Goal: Task Accomplishment & Management: Complete application form

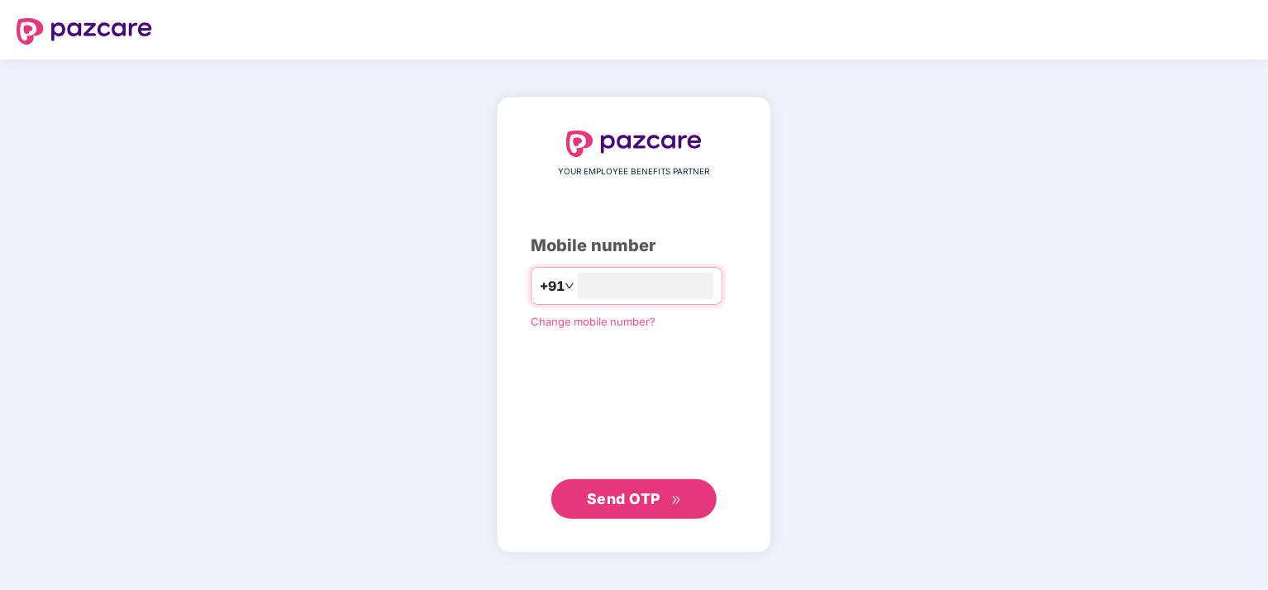
type input "**********"
click at [633, 502] on span "Send OTP" at bounding box center [624, 498] width 74 height 17
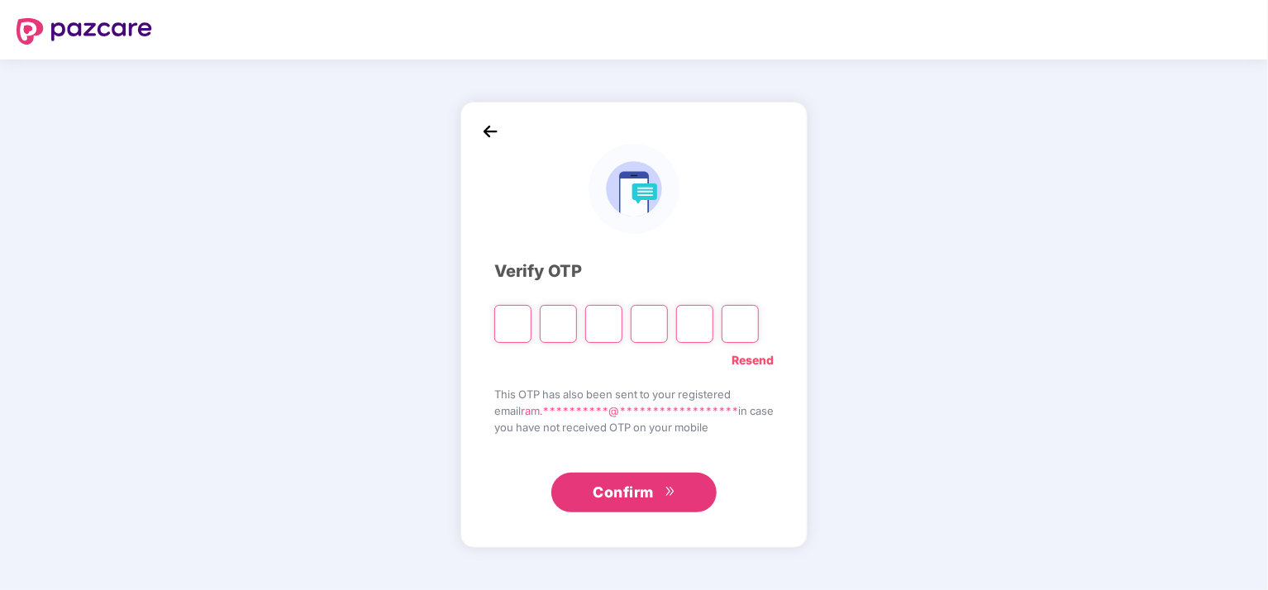
type input "*"
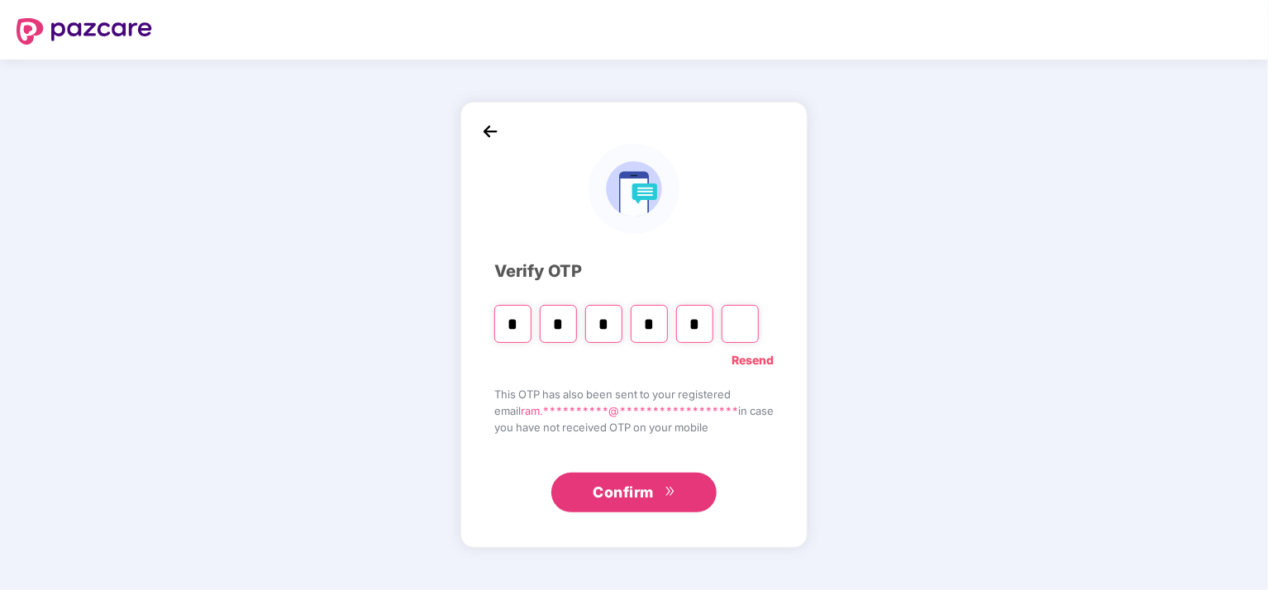
type input "*"
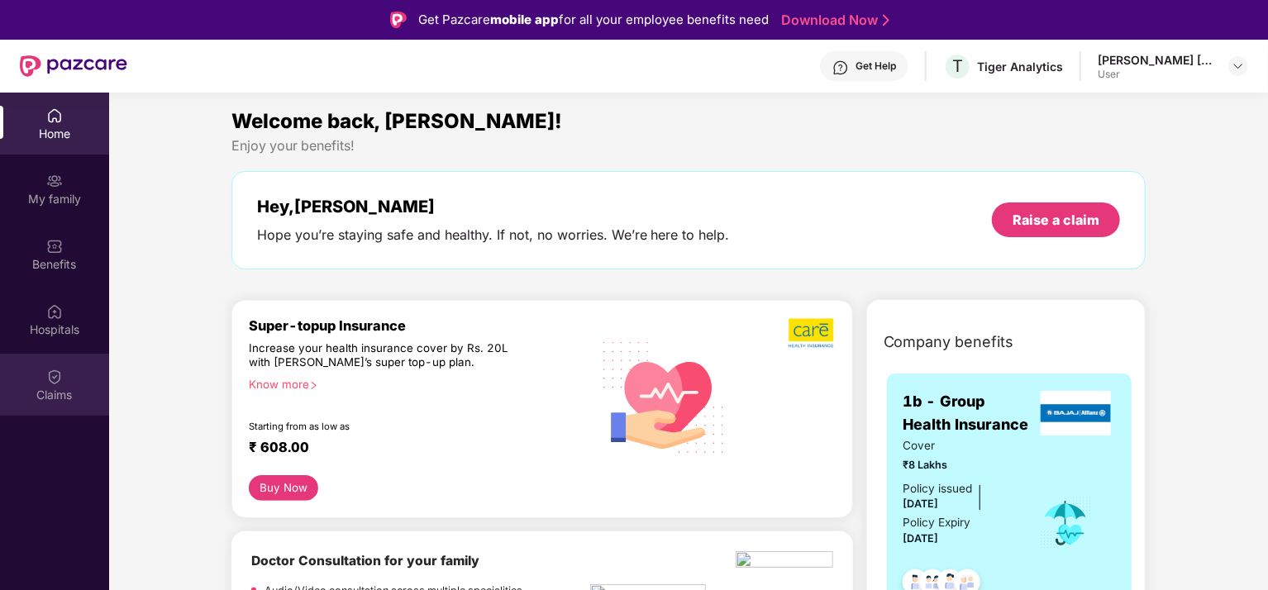
click at [58, 379] on img at bounding box center [54, 377] width 17 height 17
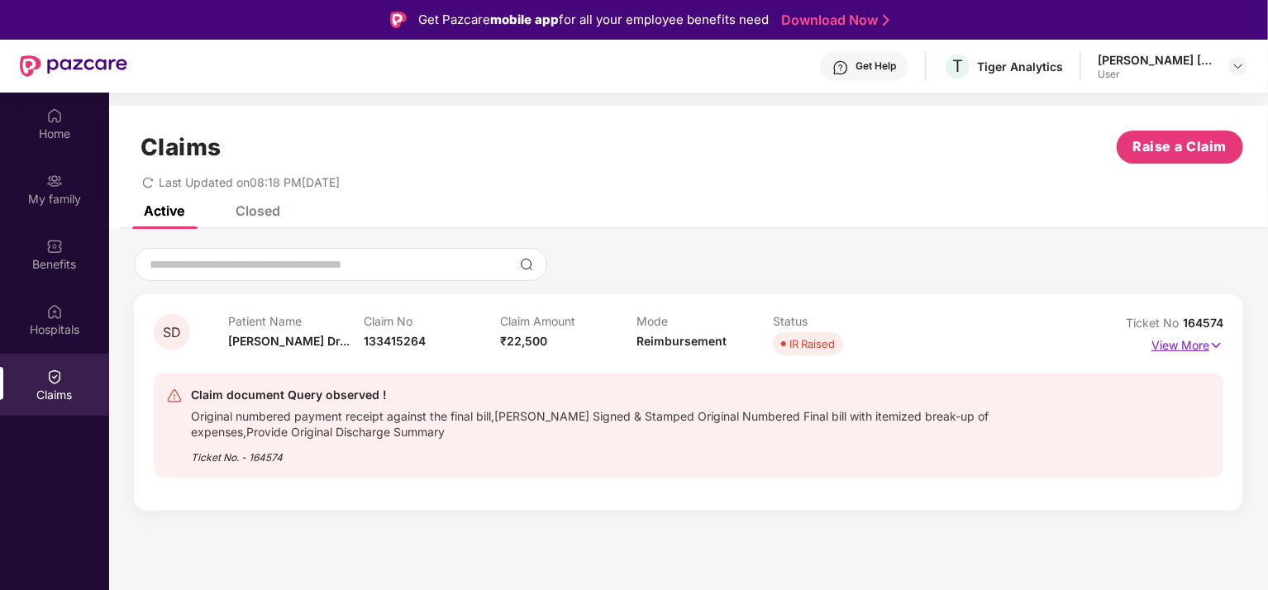
click at [1190, 345] on p "View More" at bounding box center [1188, 343] width 72 height 22
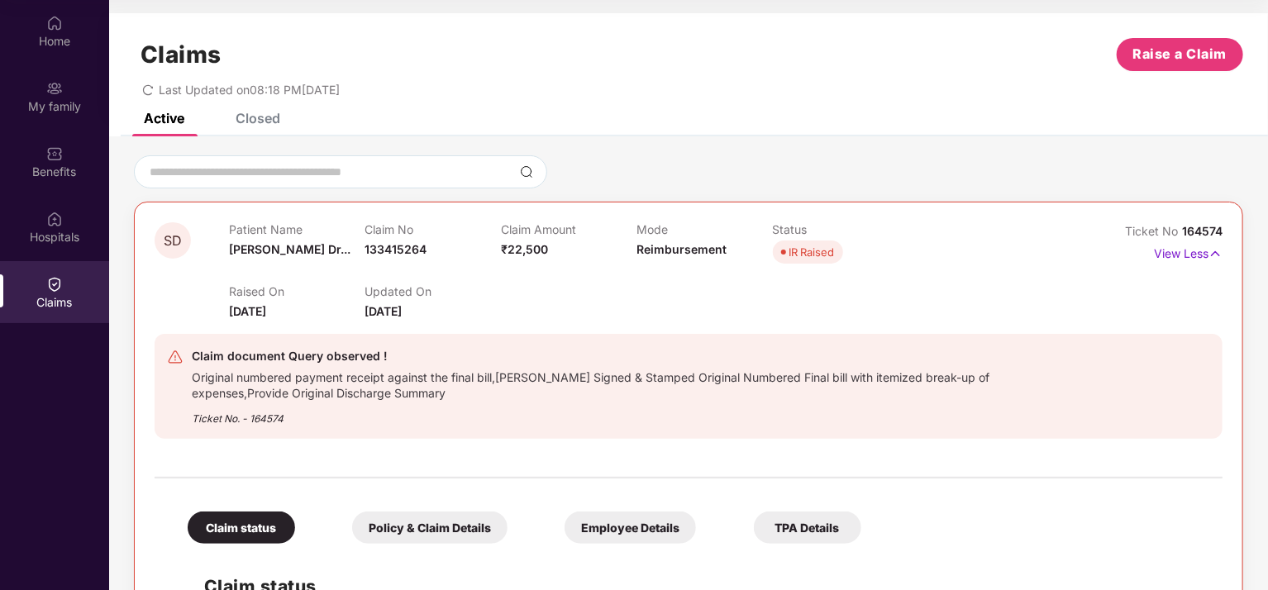
scroll to position [331, 0]
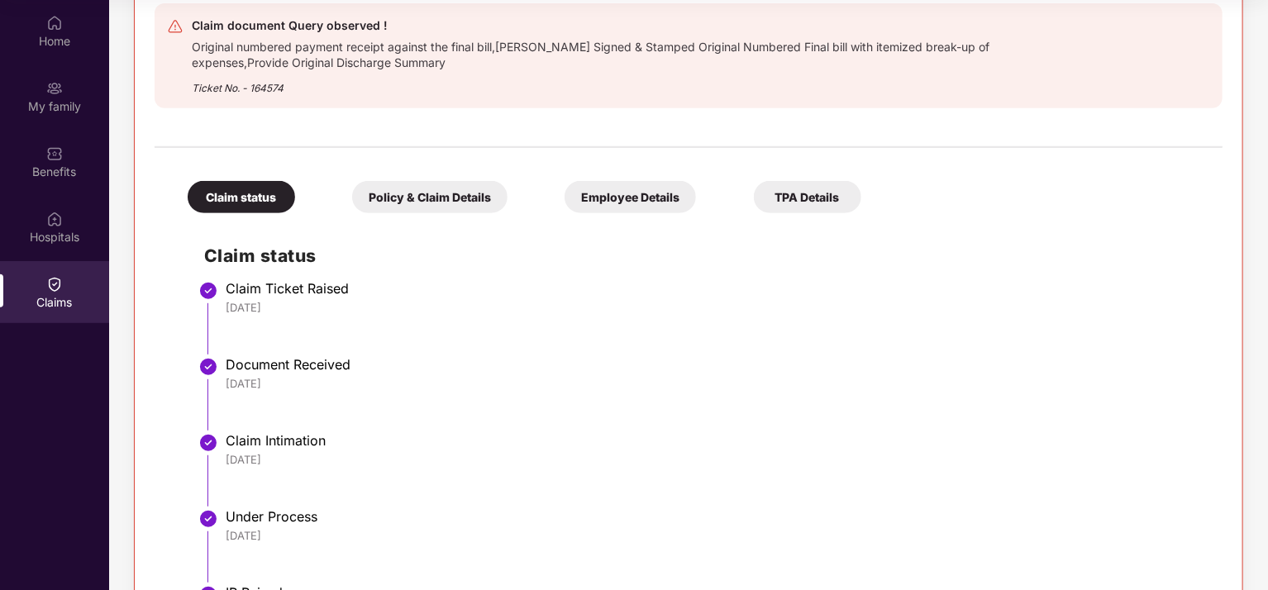
click at [466, 195] on div "Policy & Claim Details" at bounding box center [429, 197] width 155 height 32
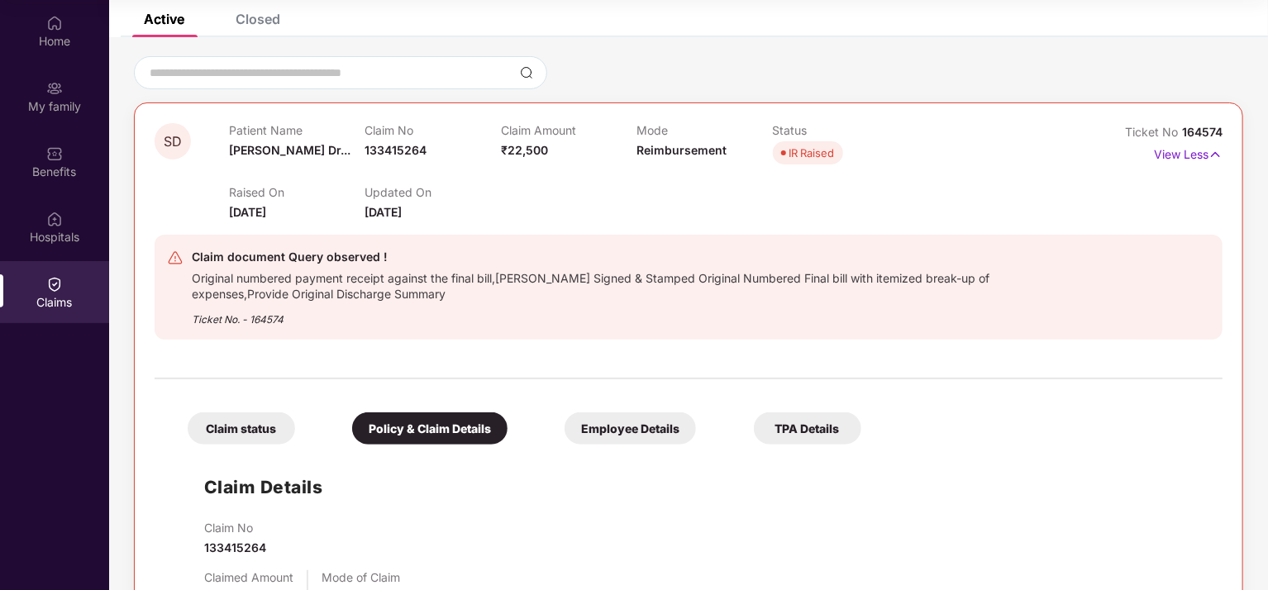
scroll to position [63, 0]
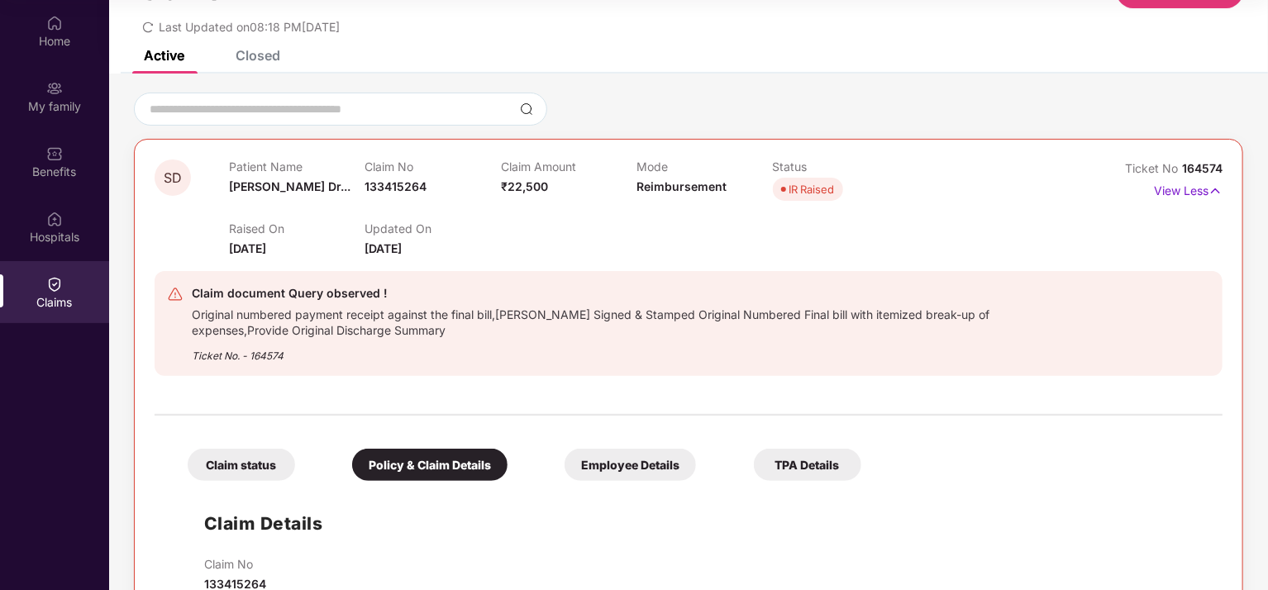
click at [470, 465] on div "Policy & Claim Details" at bounding box center [429, 465] width 155 height 32
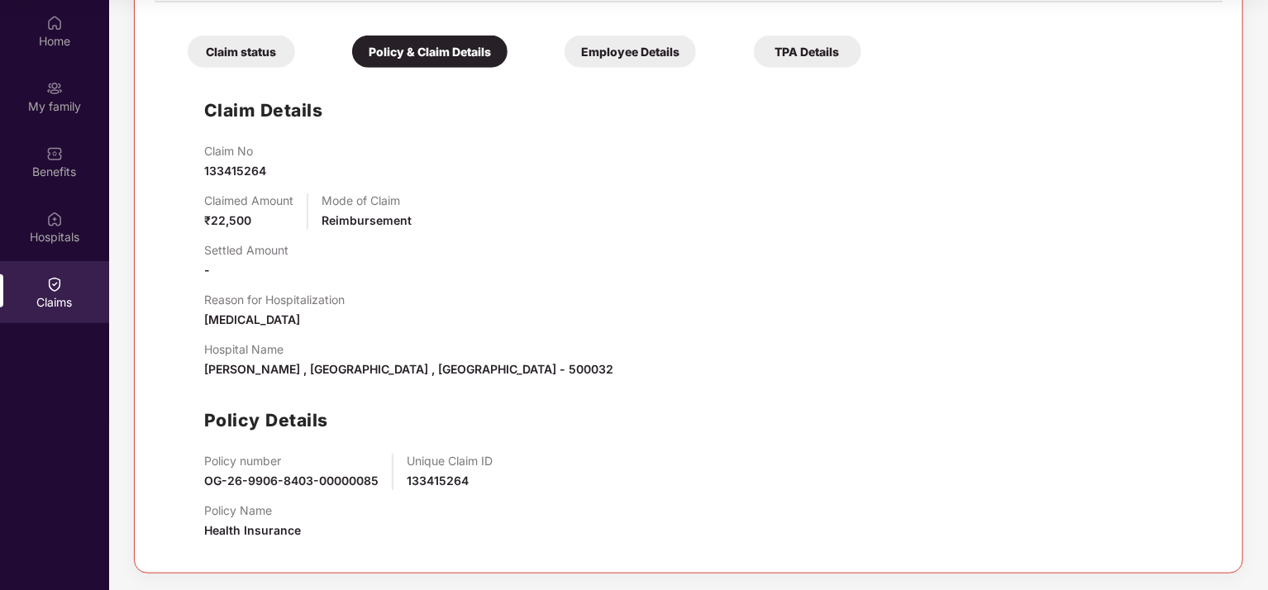
scroll to position [145, 0]
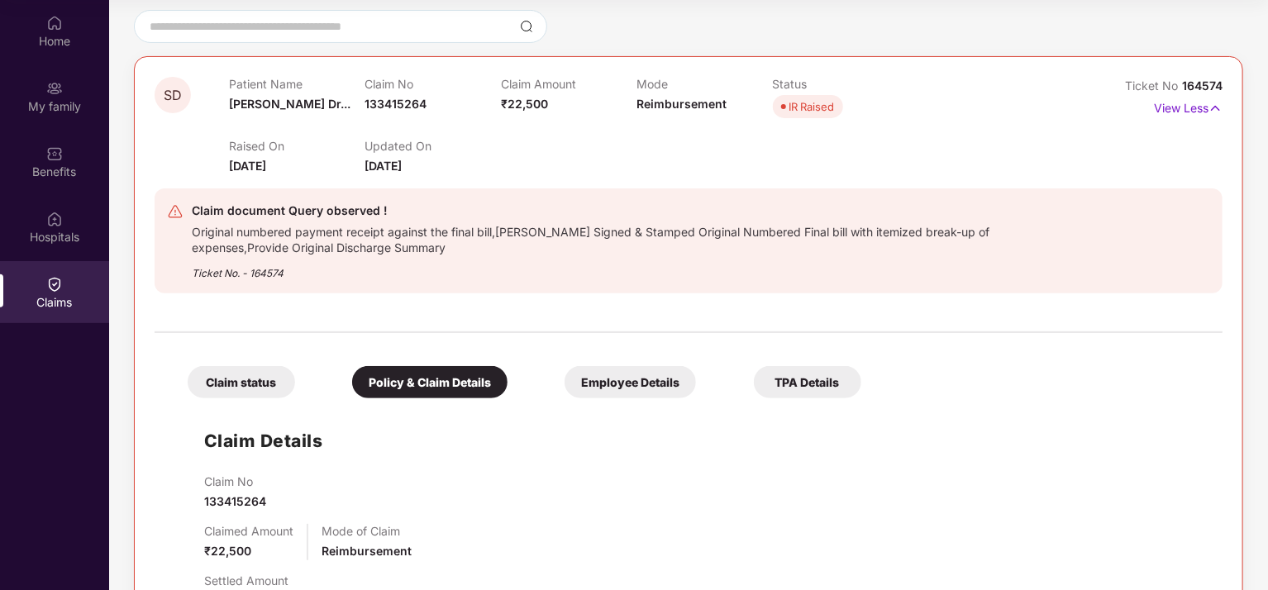
click at [795, 379] on div "TPA Details" at bounding box center [807, 382] width 107 height 32
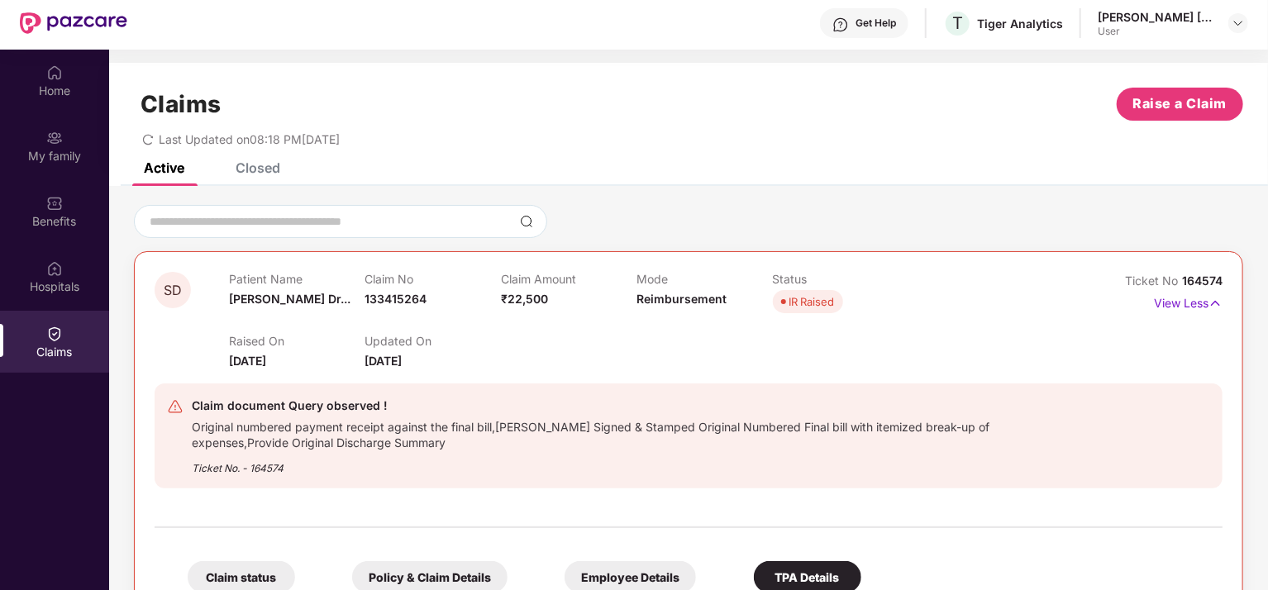
scroll to position [0, 0]
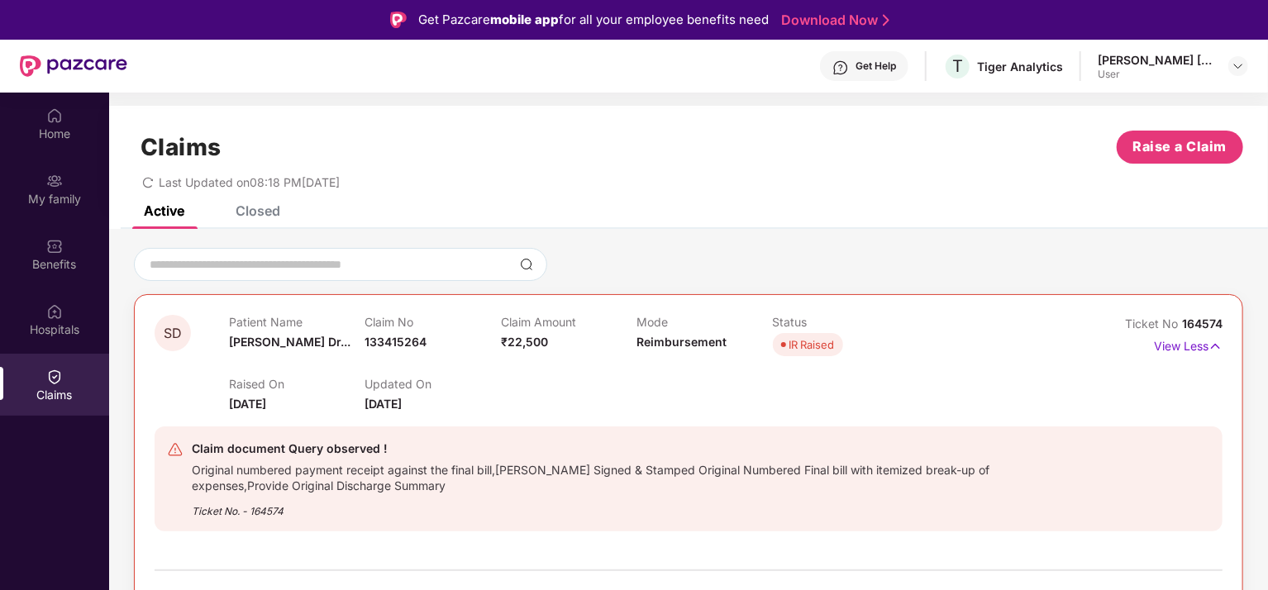
click at [59, 377] on img at bounding box center [54, 377] width 17 height 17
click at [1183, 143] on span "Raise a Claim" at bounding box center [1180, 146] width 94 height 21
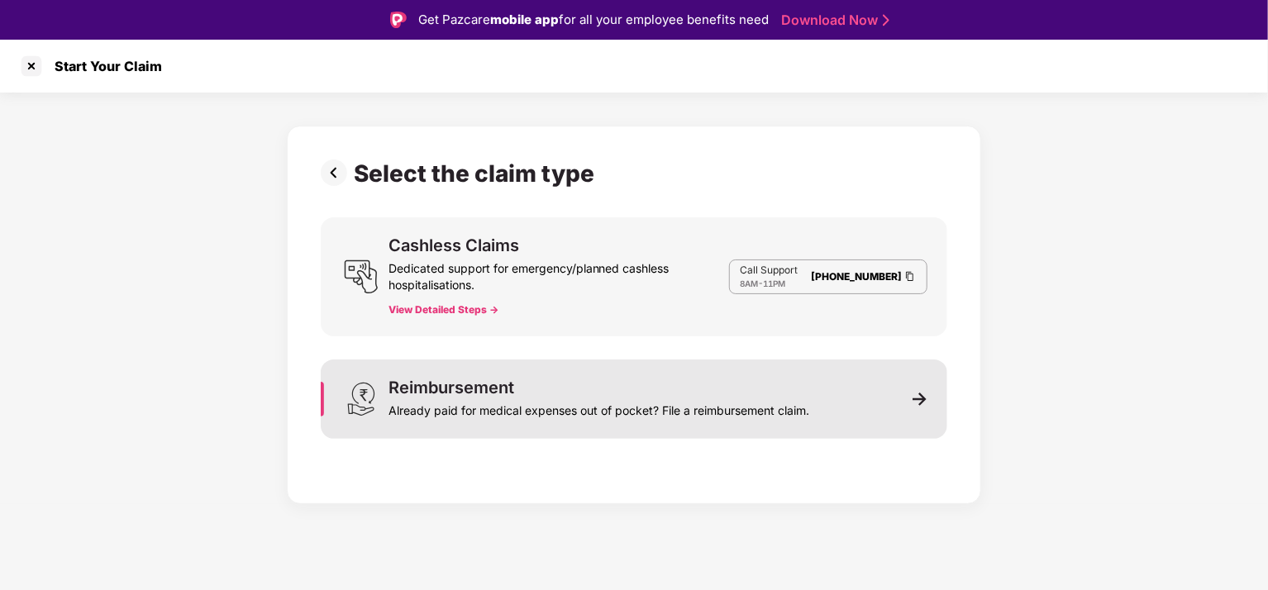
click at [919, 396] on img at bounding box center [920, 399] width 15 height 15
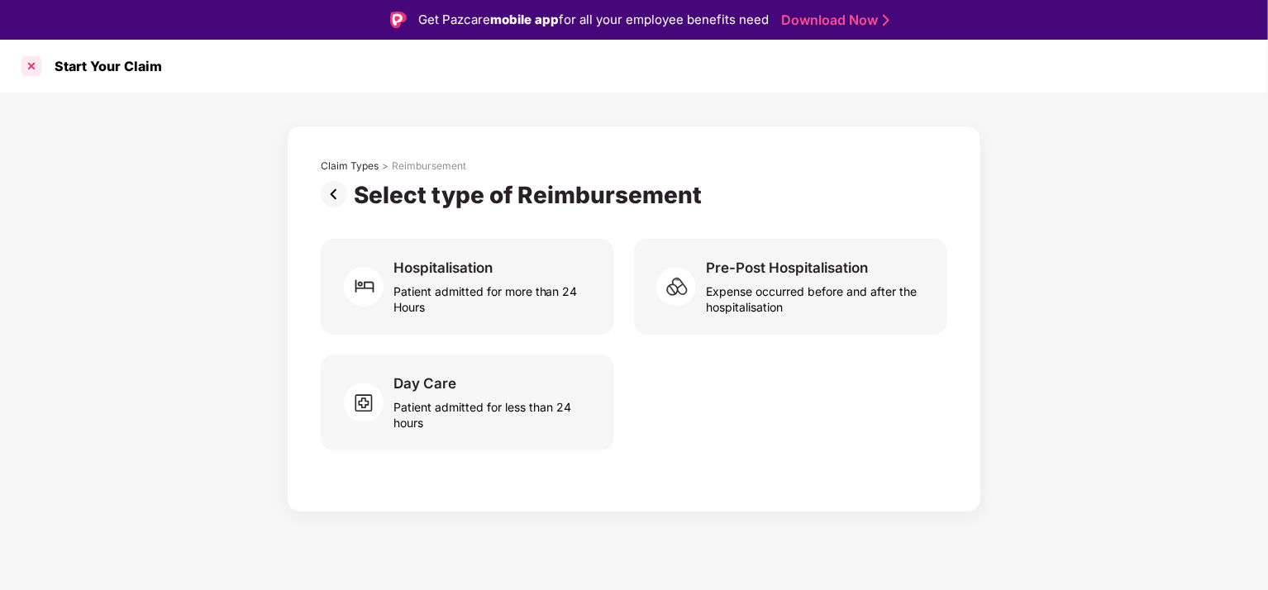
click at [28, 59] on div at bounding box center [31, 66] width 26 height 26
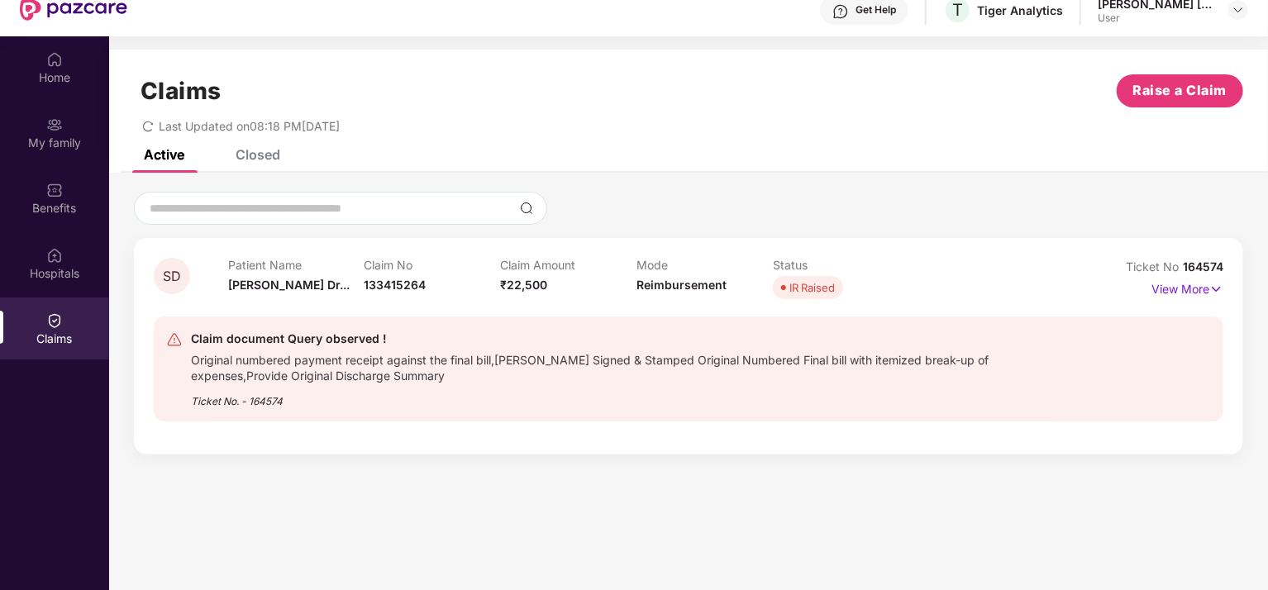
scroll to position [93, 0]
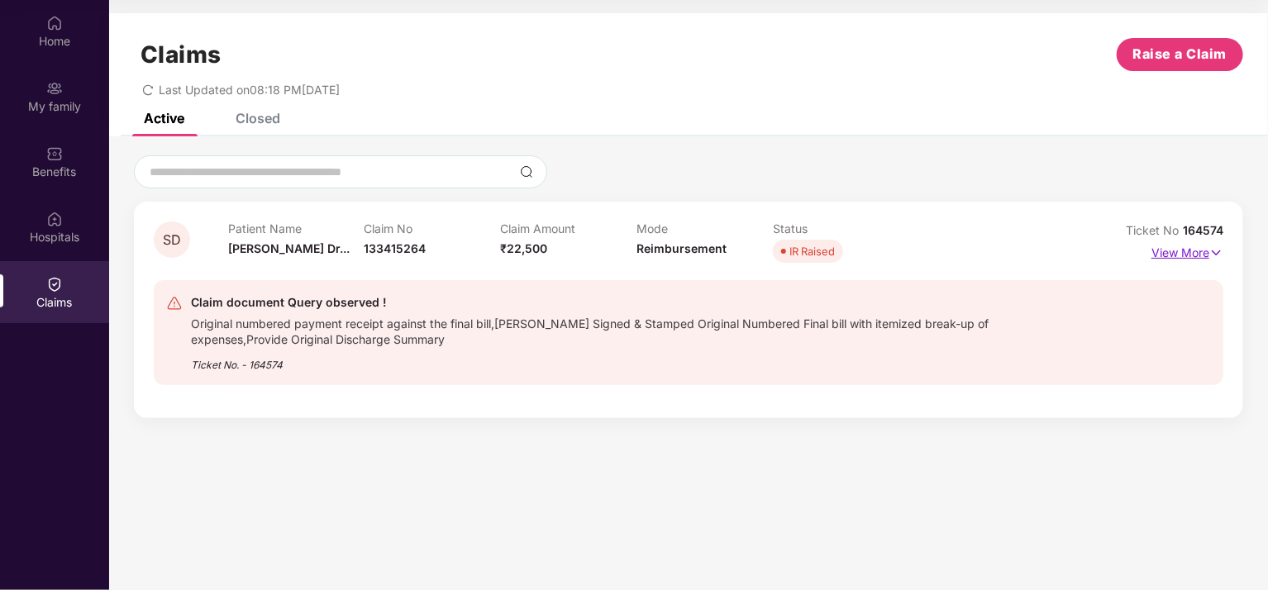
click at [1194, 250] on p "View More" at bounding box center [1188, 251] width 72 height 22
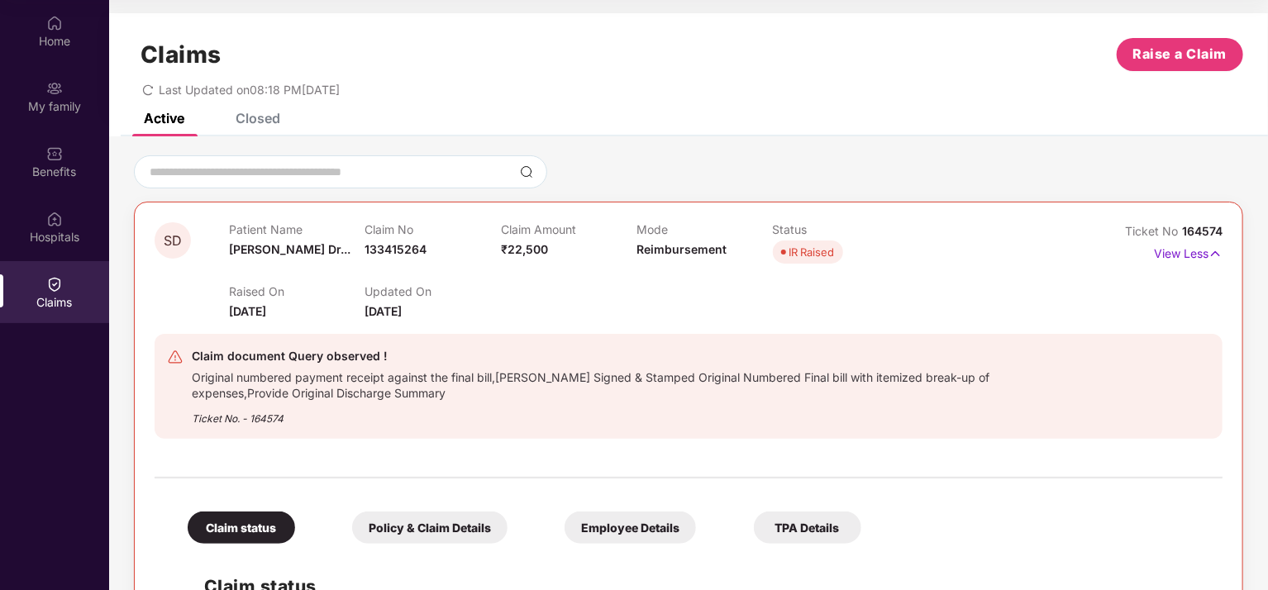
scroll to position [0, 0]
click at [360, 177] on input at bounding box center [330, 172] width 365 height 17
drag, startPoint x: 363, startPoint y: 246, endPoint x: 433, endPoint y: 248, distance: 70.3
click at [433, 248] on div "Patient Name [PERSON_NAME] Dr... Claim No 133415264 Claim Amount ₹22,500 Mode R…" at bounding box center [637, 244] width 816 height 45
click at [433, 248] on div "Claim No 133415264" at bounding box center [433, 244] width 136 height 45
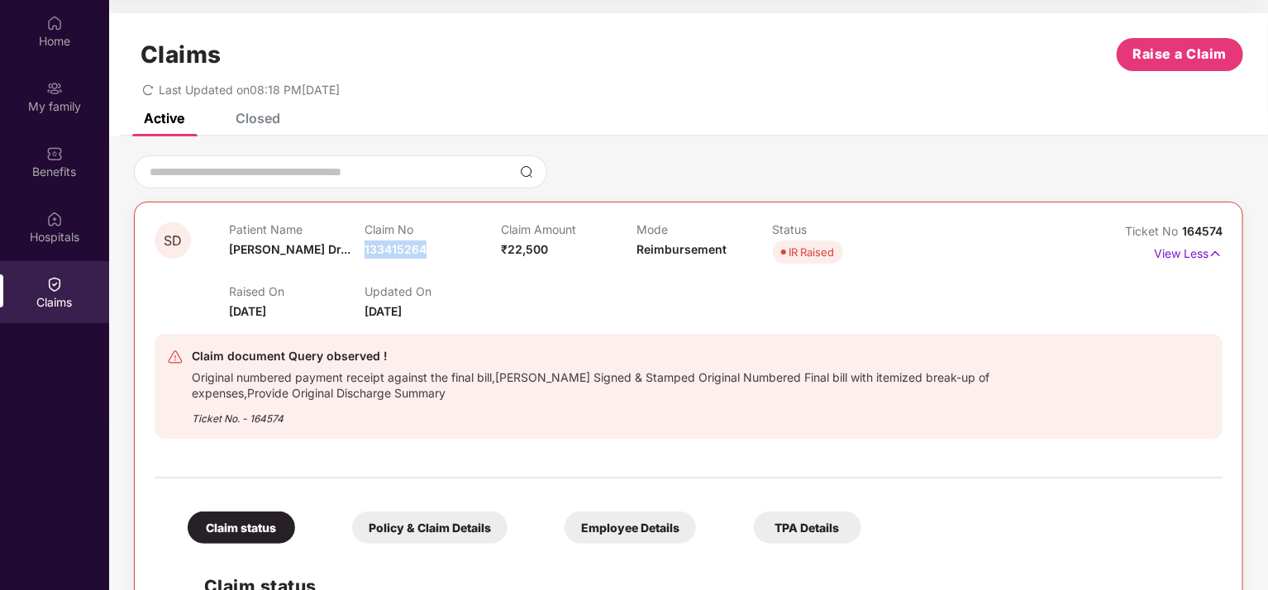
drag, startPoint x: 365, startPoint y: 250, endPoint x: 431, endPoint y: 250, distance: 66.1
click at [431, 250] on div "Claim No 133415264" at bounding box center [433, 244] width 136 height 45
copy span "133415264"
click at [342, 171] on input at bounding box center [330, 172] width 365 height 17
paste input "*********"
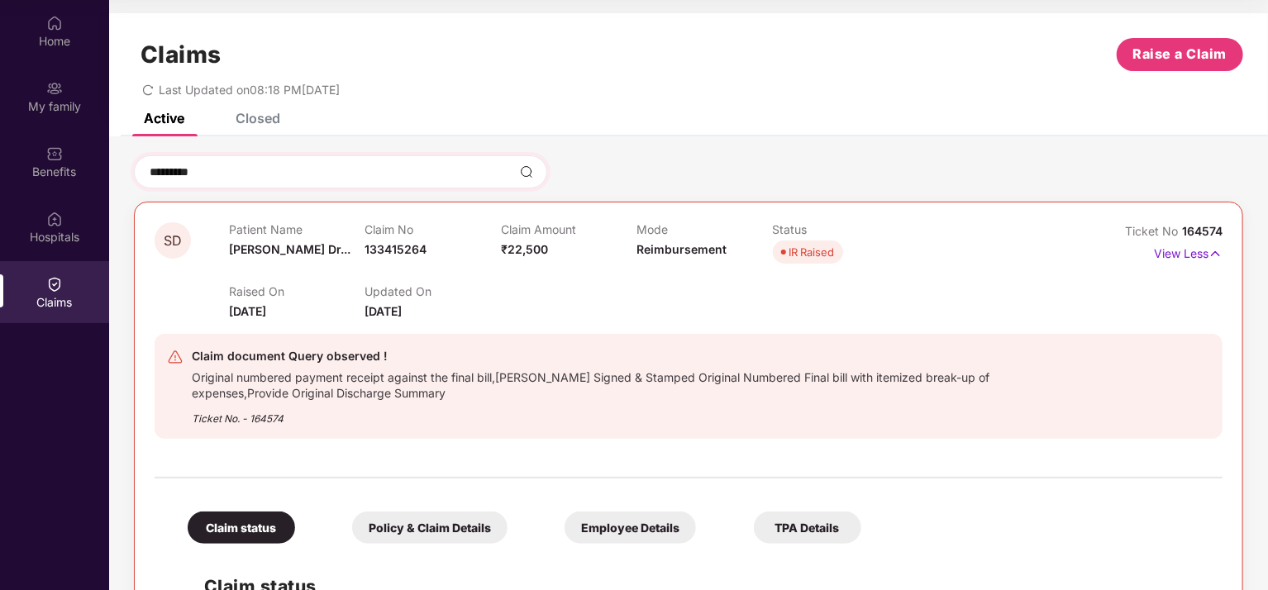
click at [524, 173] on img at bounding box center [526, 171] width 13 height 13
click at [241, 173] on input "*********" at bounding box center [330, 172] width 365 height 17
click at [527, 169] on img at bounding box center [526, 171] width 13 height 13
drag, startPoint x: 224, startPoint y: 165, endPoint x: 50, endPoint y: 158, distance: 173.7
click at [51, 158] on div "Home My family Benefits Hospitals Claims Claims Raise a Claim Last Updated on 0…" at bounding box center [634, 295] width 1268 height 590
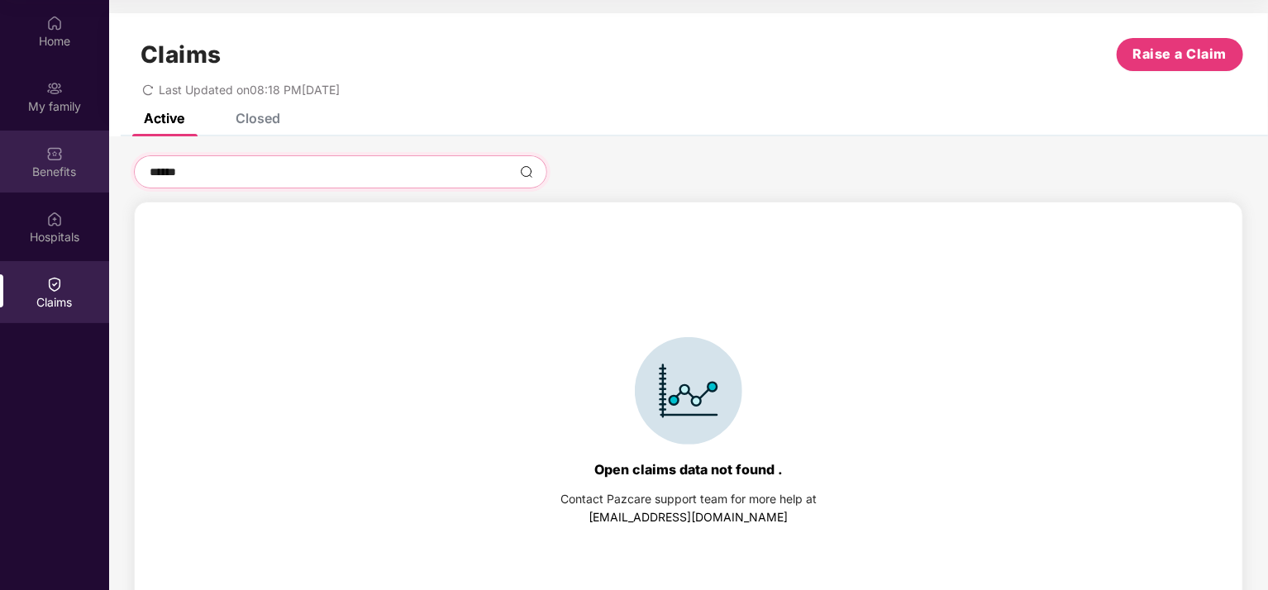
type input "******"
click at [675, 513] on link "[EMAIL_ADDRESS][DOMAIN_NAME]" at bounding box center [688, 517] width 199 height 14
click at [712, 515] on link "[EMAIL_ADDRESS][DOMAIN_NAME]" at bounding box center [688, 517] width 199 height 14
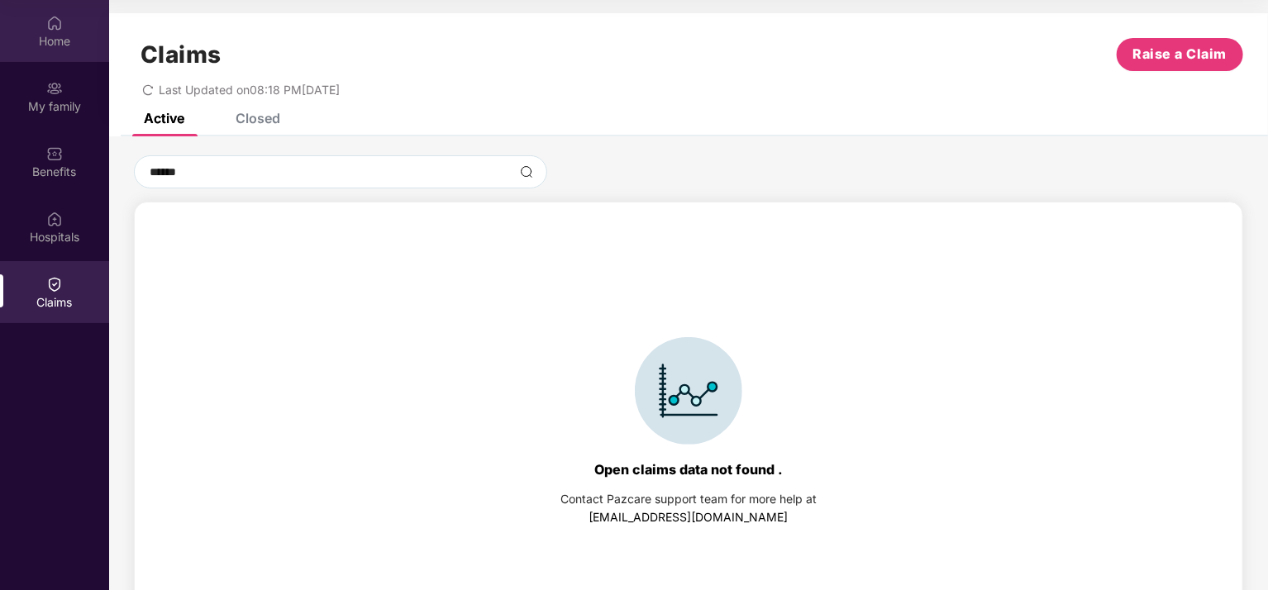
click at [55, 31] on div "Home" at bounding box center [54, 31] width 109 height 62
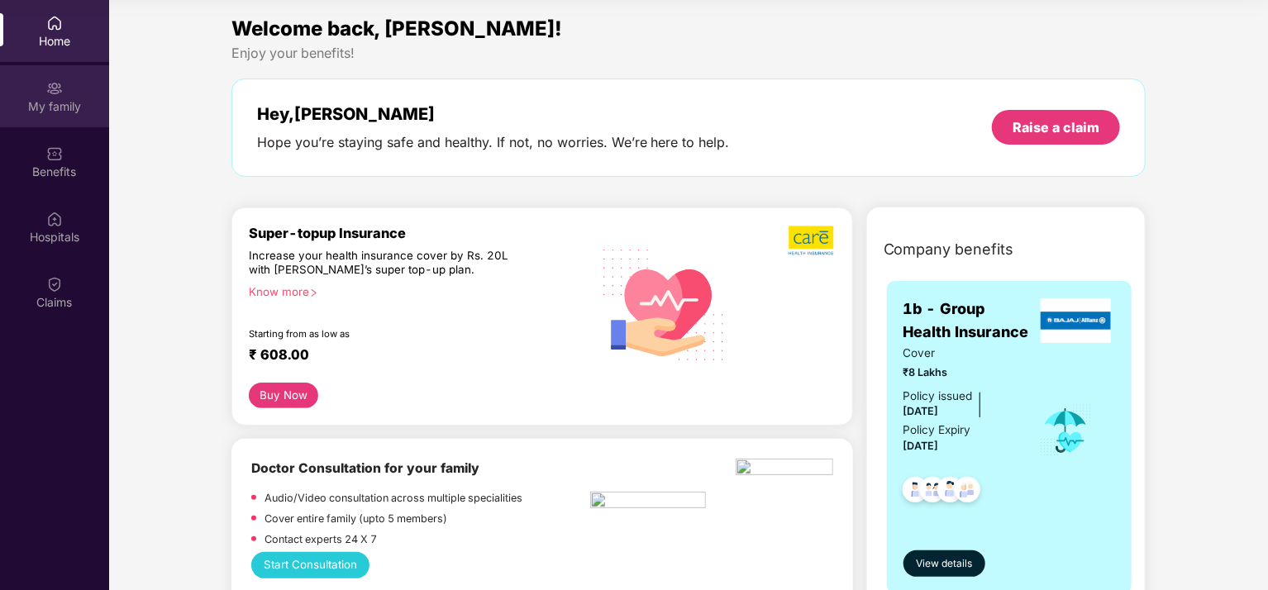
click at [61, 95] on img at bounding box center [54, 88] width 17 height 17
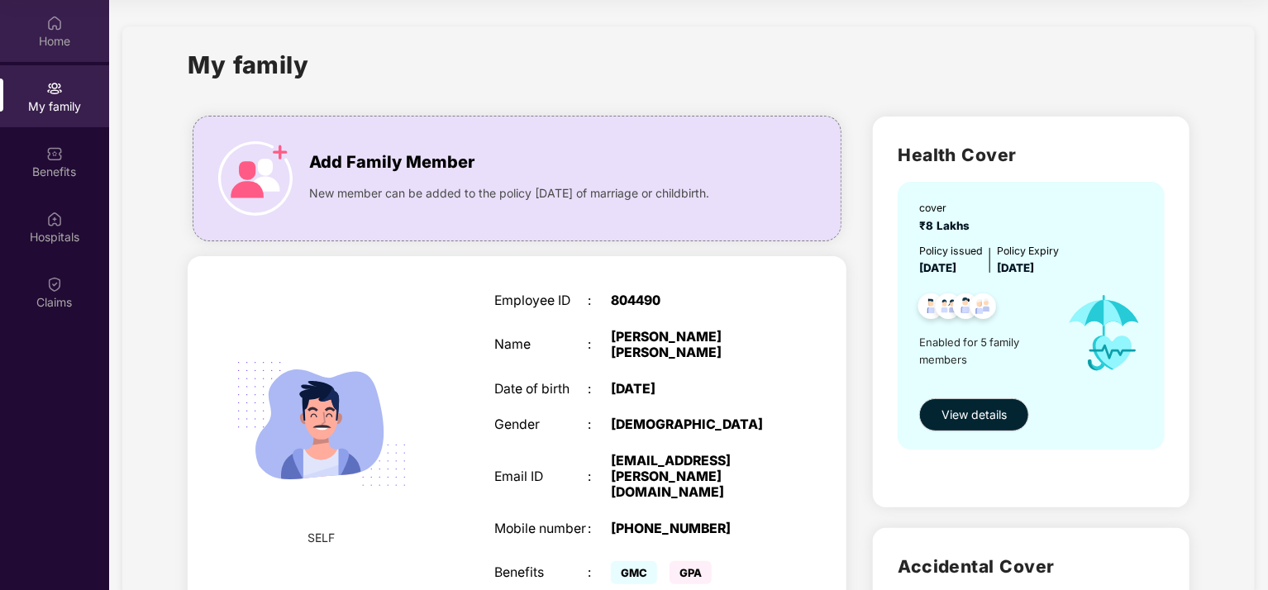
click at [60, 30] on img at bounding box center [54, 23] width 17 height 17
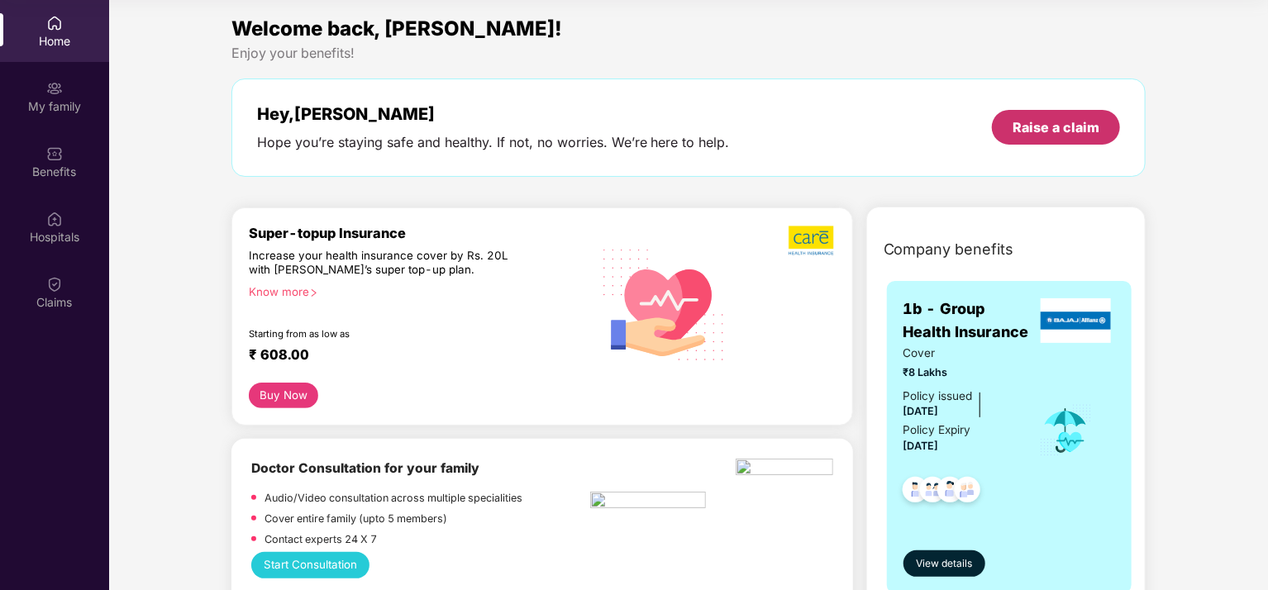
click at [1069, 126] on div "Raise a claim" at bounding box center [1056, 127] width 87 height 18
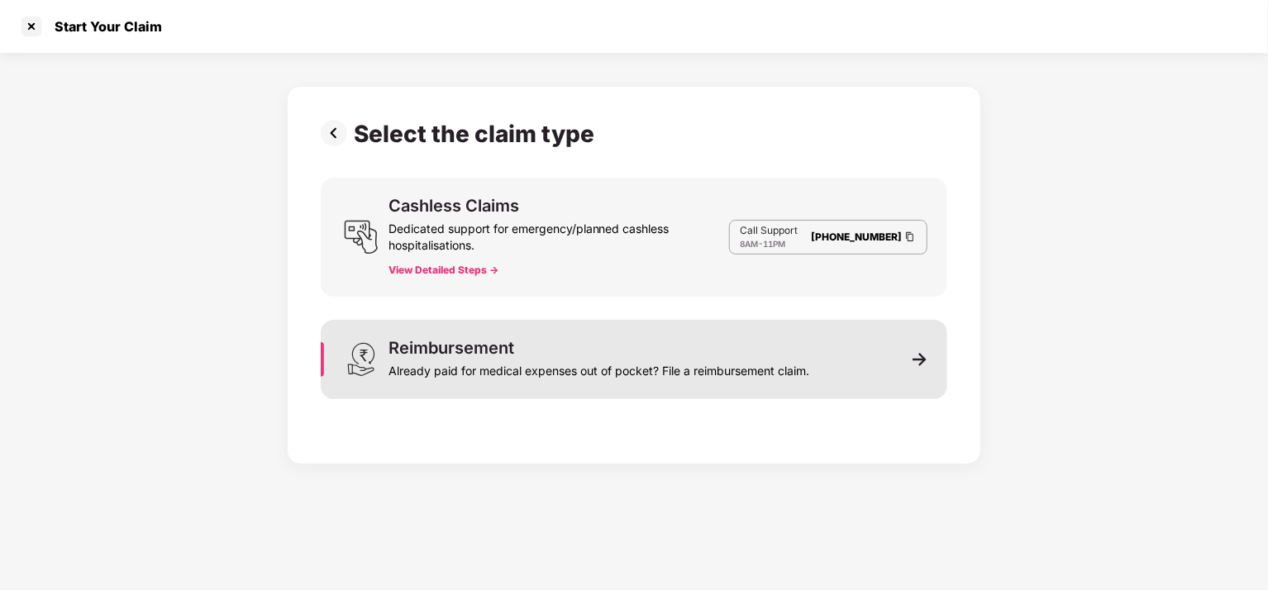
click at [916, 363] on img at bounding box center [920, 359] width 15 height 15
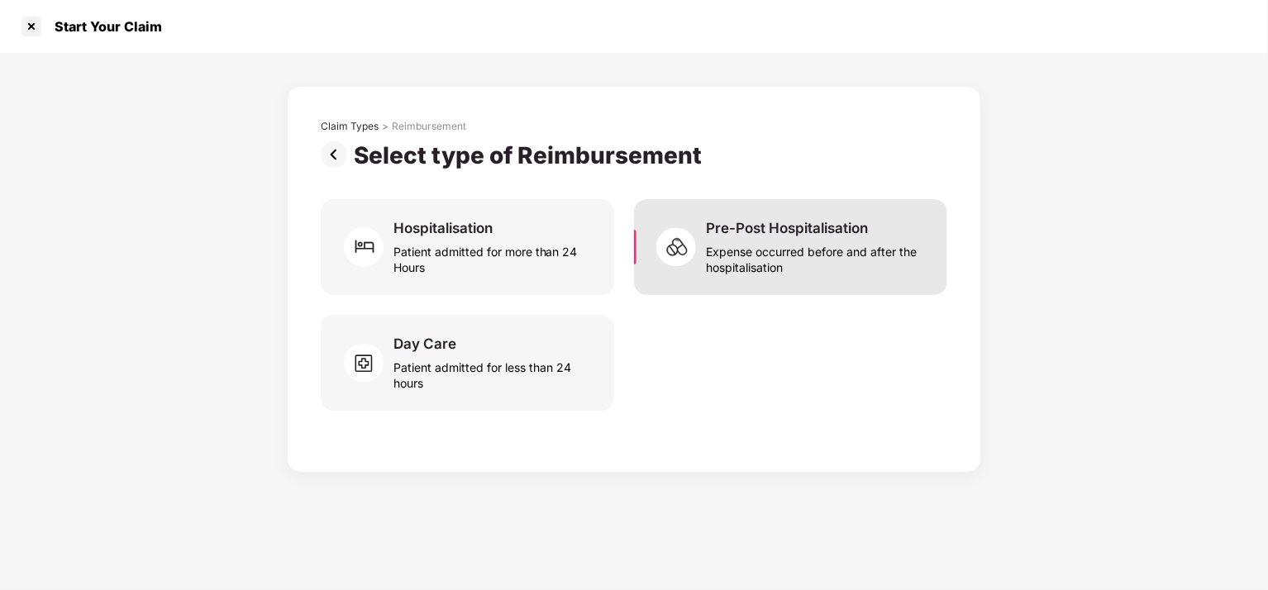
click at [827, 247] on div "Expense occurred before and after the hospitalisation" at bounding box center [817, 256] width 222 height 38
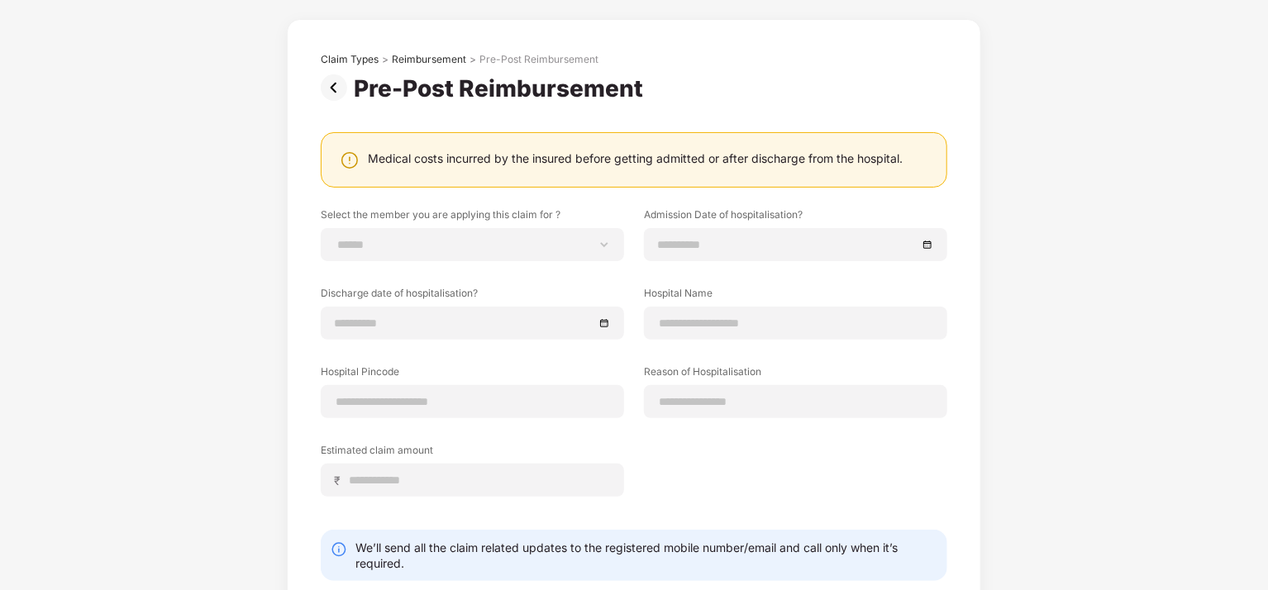
scroll to position [159, 0]
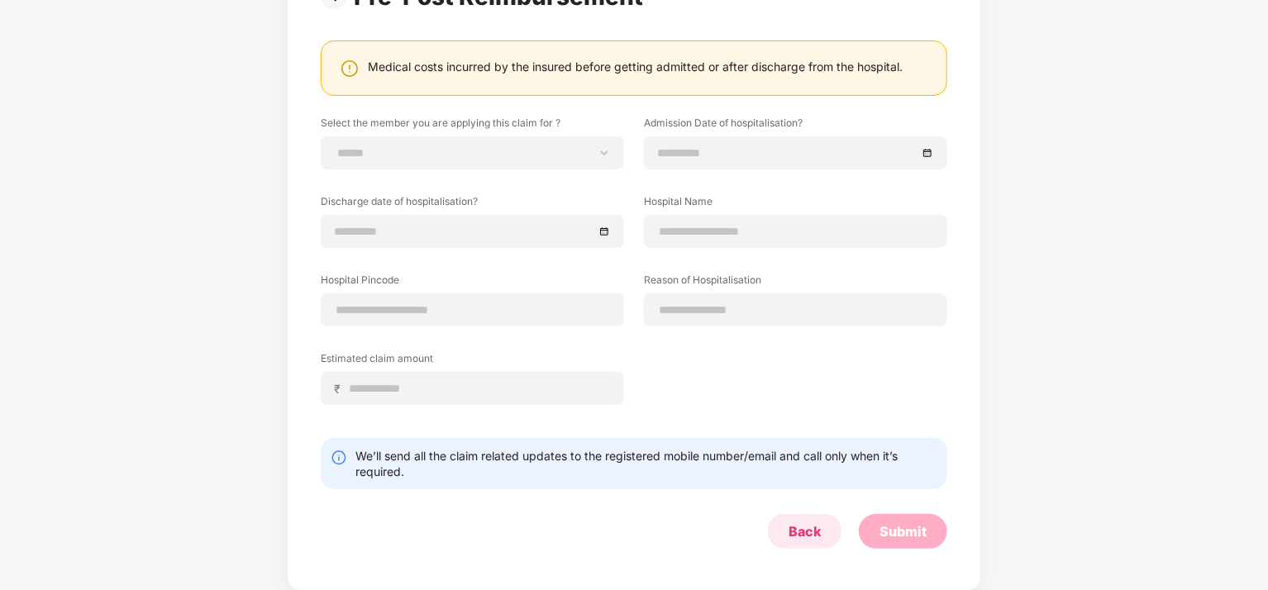
click at [791, 525] on div "Back" at bounding box center [805, 531] width 32 height 18
